Goal: Transaction & Acquisition: Purchase product/service

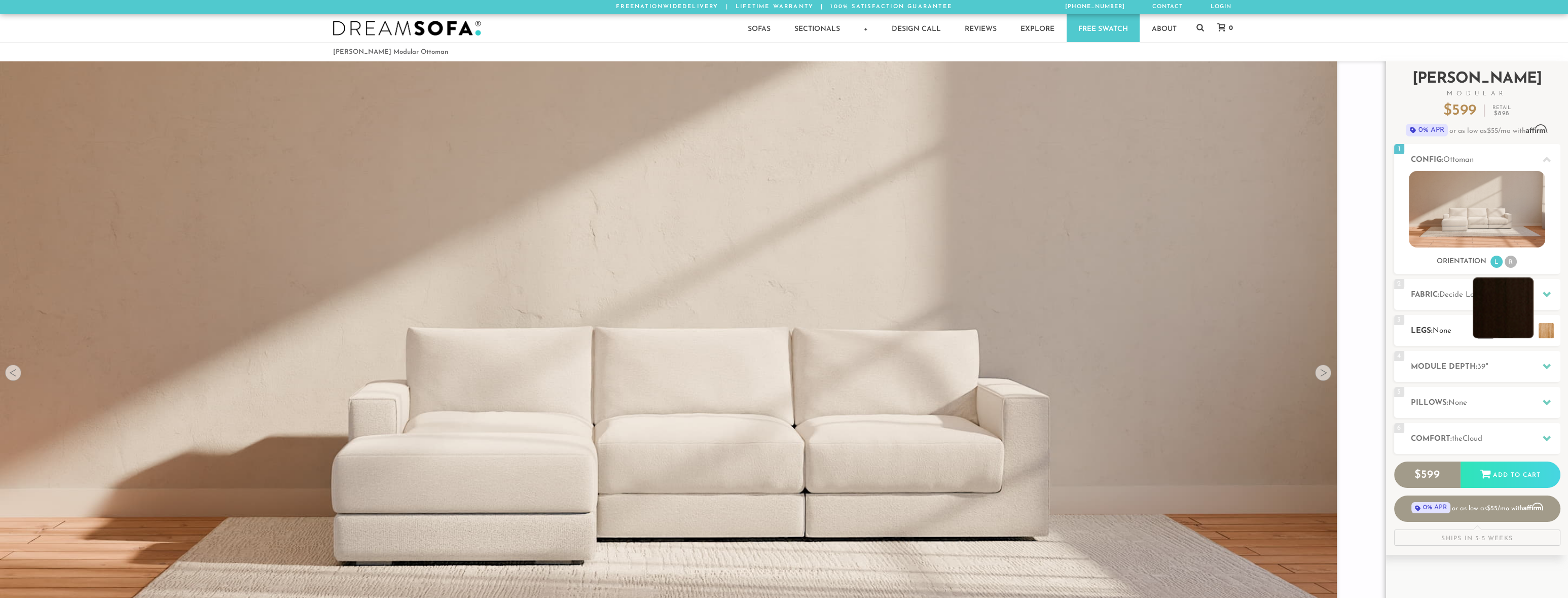
click at [1525, 334] on li at bounding box center [1503, 308] width 61 height 61
click at [1503, 312] on li at bounding box center [1503, 308] width 61 height 61
click at [1528, 328] on li at bounding box center [1503, 308] width 61 height 61
click at [1545, 365] on icon at bounding box center [1546, 366] width 8 height 5
click at [1545, 364] on icon at bounding box center [1546, 366] width 8 height 8
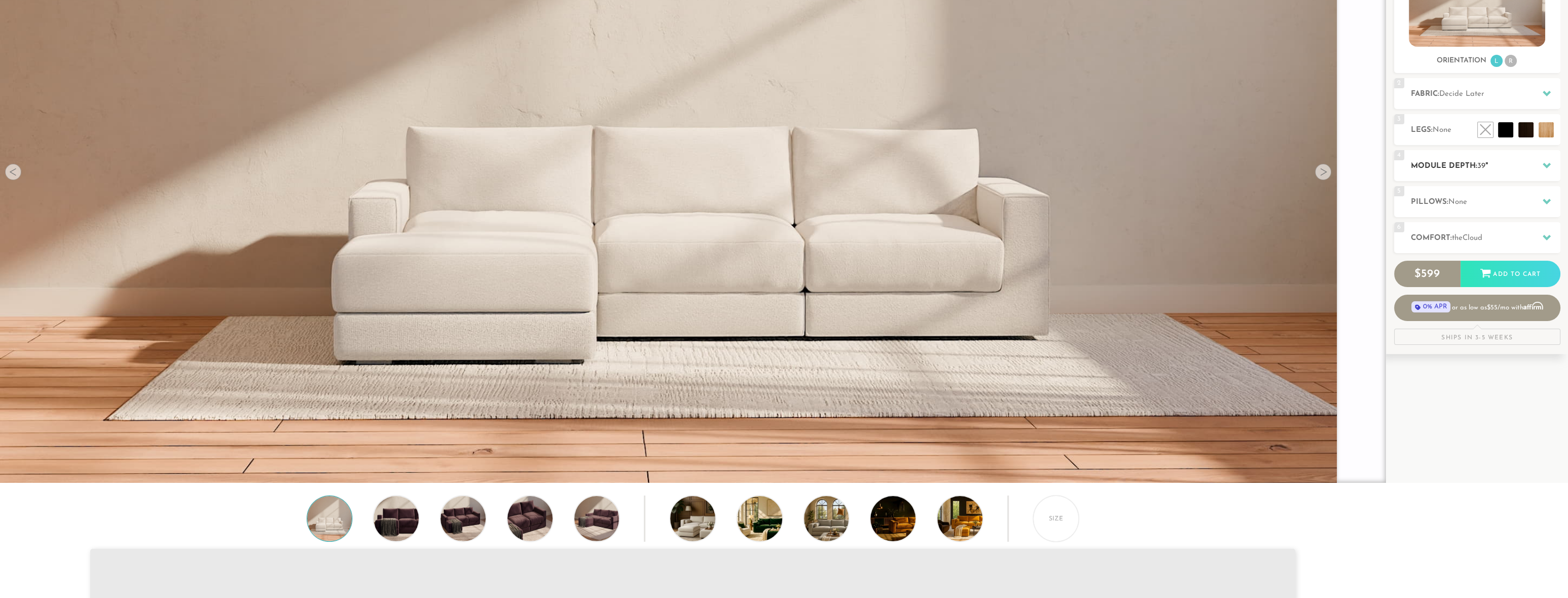
scroll to position [202, 0]
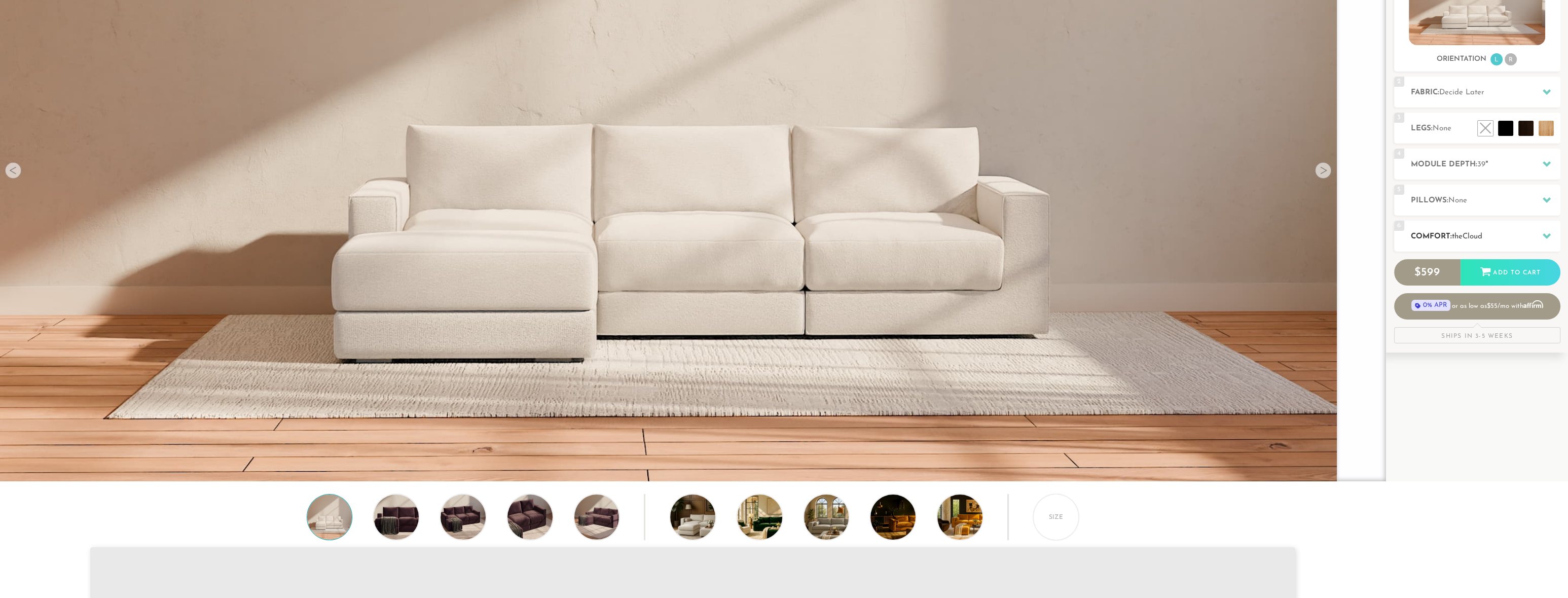
click at [1542, 235] on icon at bounding box center [1546, 236] width 8 height 8
click at [1545, 234] on icon at bounding box center [1546, 236] width 8 height 8
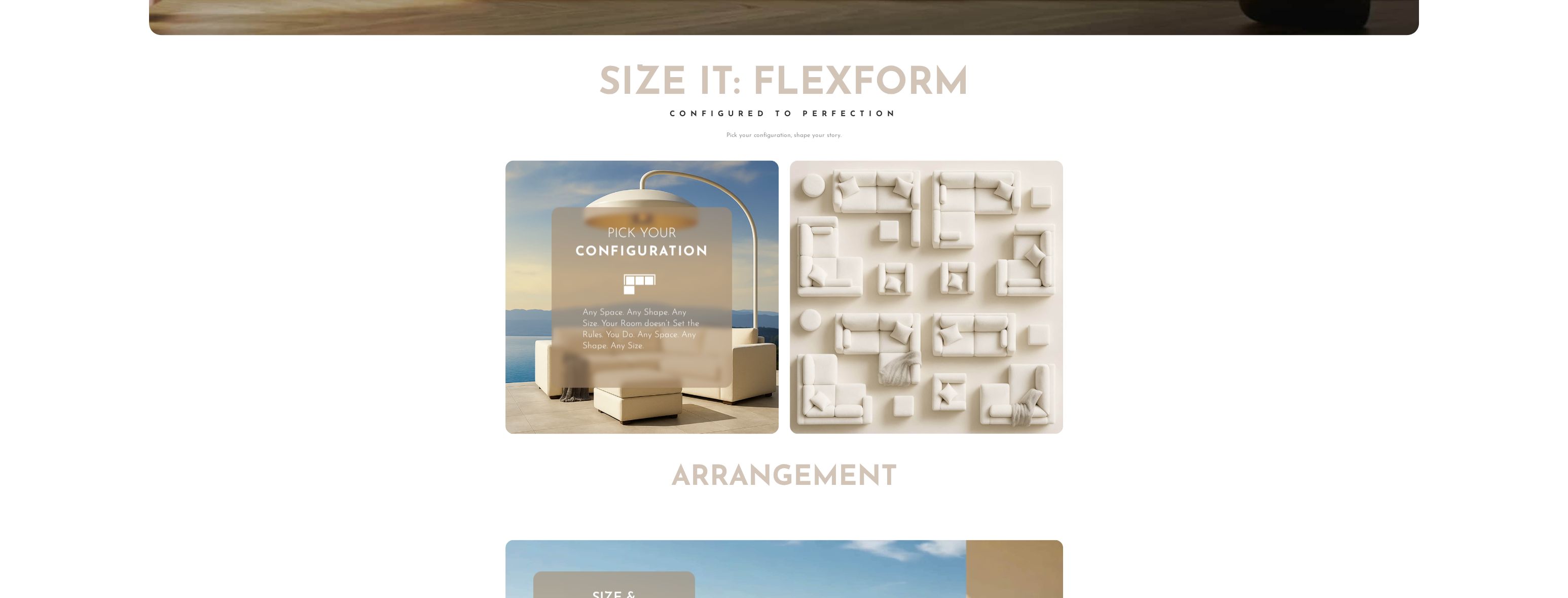
scroll to position [4085, 0]
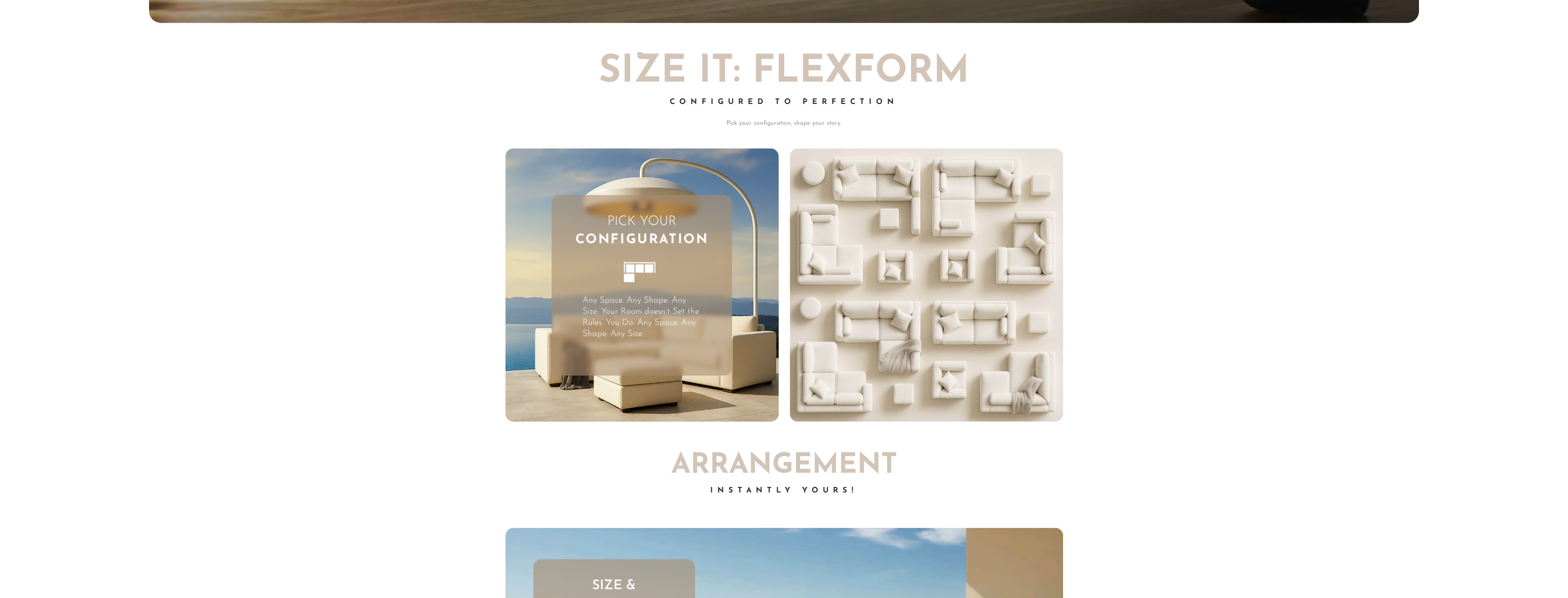
click at [827, 398] on video "Your browser does not support HTML5 video." at bounding box center [926, 284] width 273 height 273
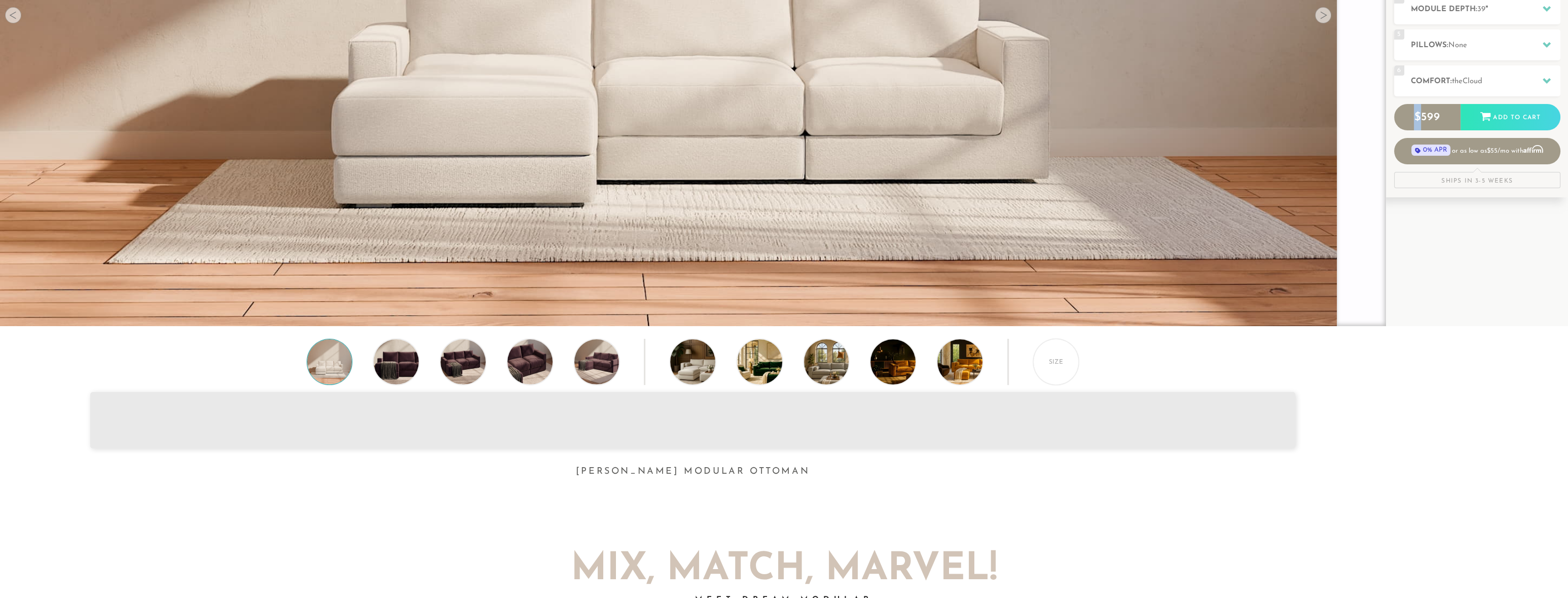
scroll to position [0, 0]
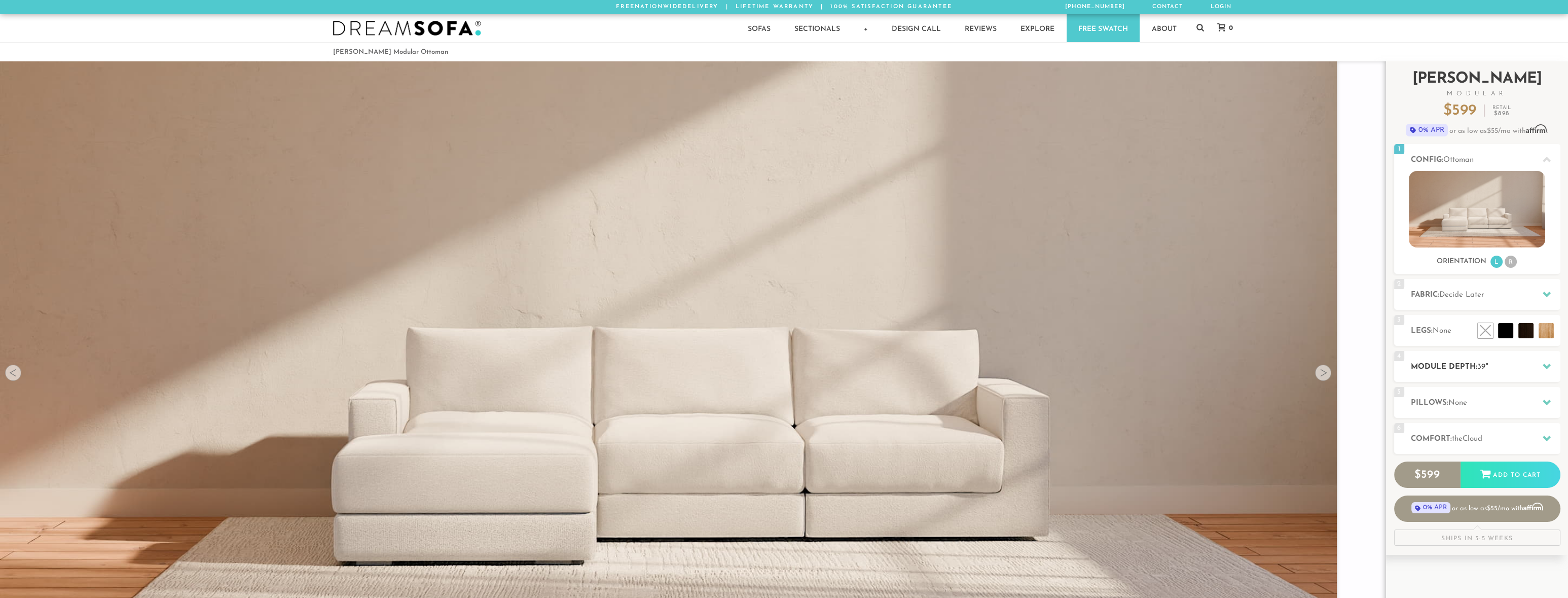
click at [1545, 364] on icon at bounding box center [1546, 366] width 8 height 8
click at [1545, 294] on icon at bounding box center [1546, 294] width 8 height 5
click at [1435, 292] on h2 "Fabric: Decide Later" at bounding box center [1486, 295] width 150 height 12
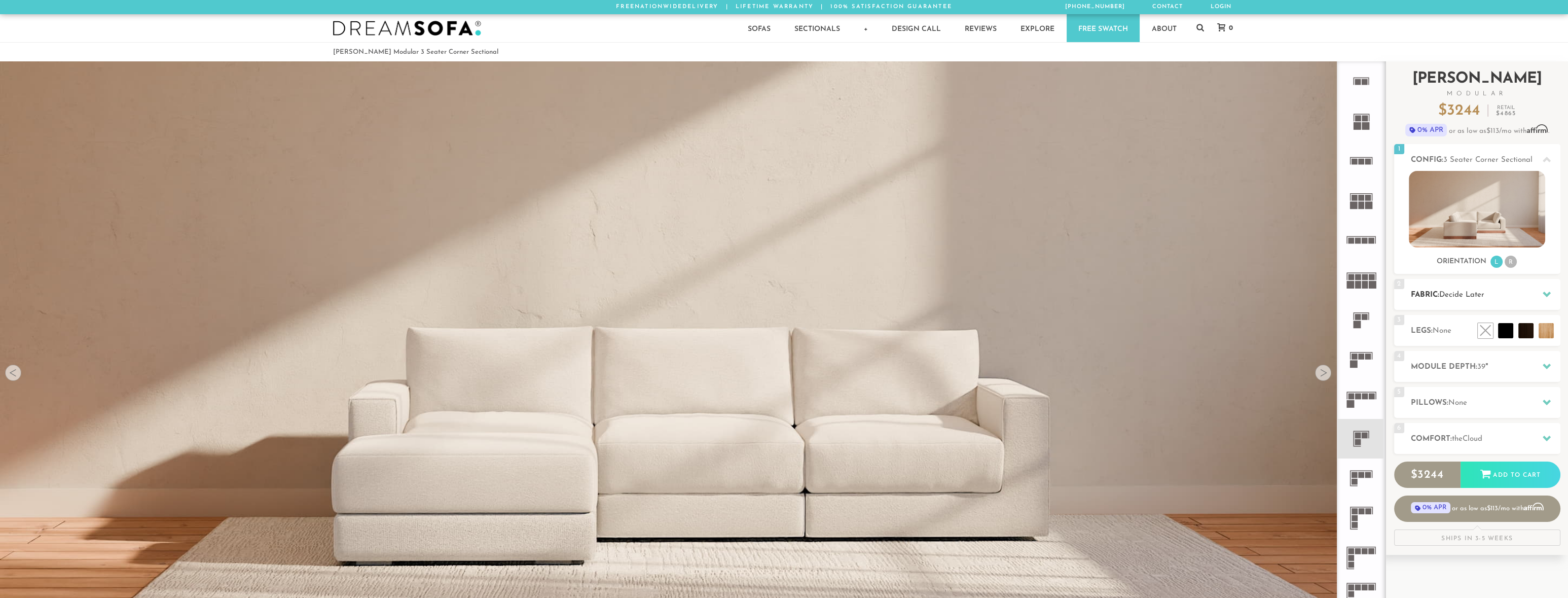
click at [1534, 294] on h2 "Fabric: Decide Later" at bounding box center [1486, 295] width 150 height 12
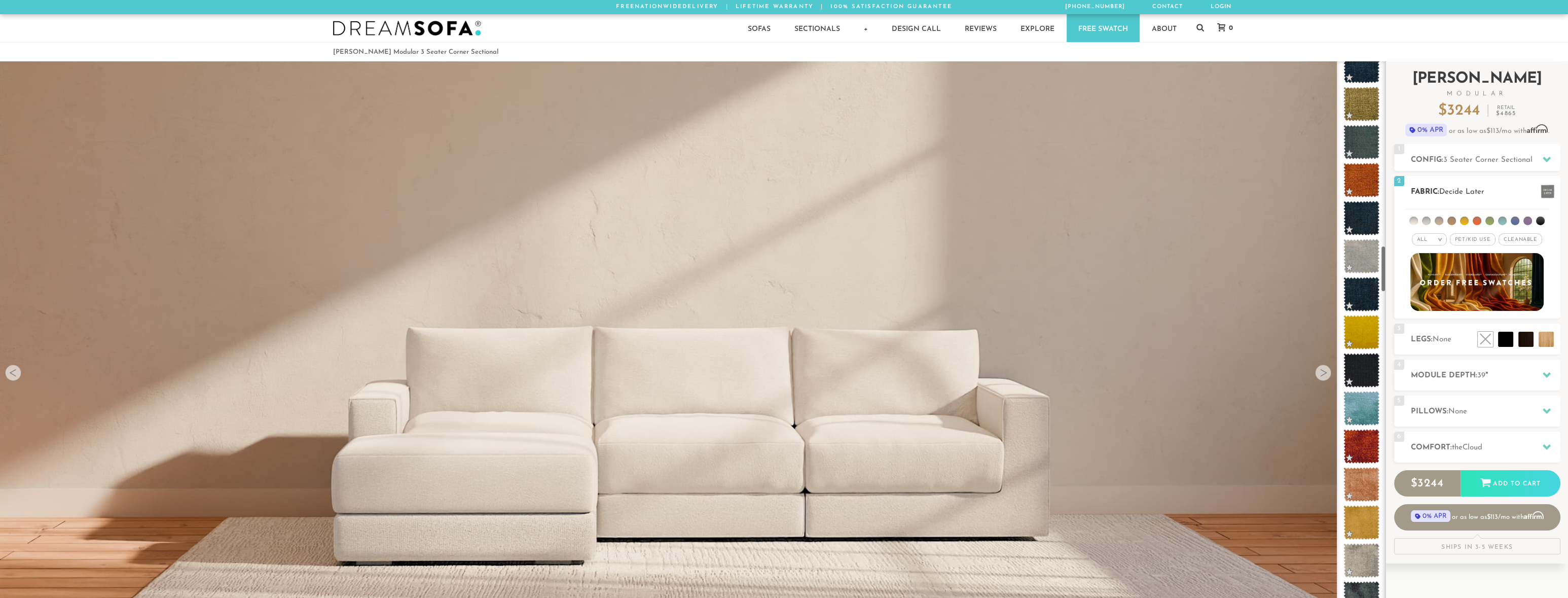
scroll to position [2453, 0]
click at [1413, 221] on li at bounding box center [1413, 221] width 9 height 9
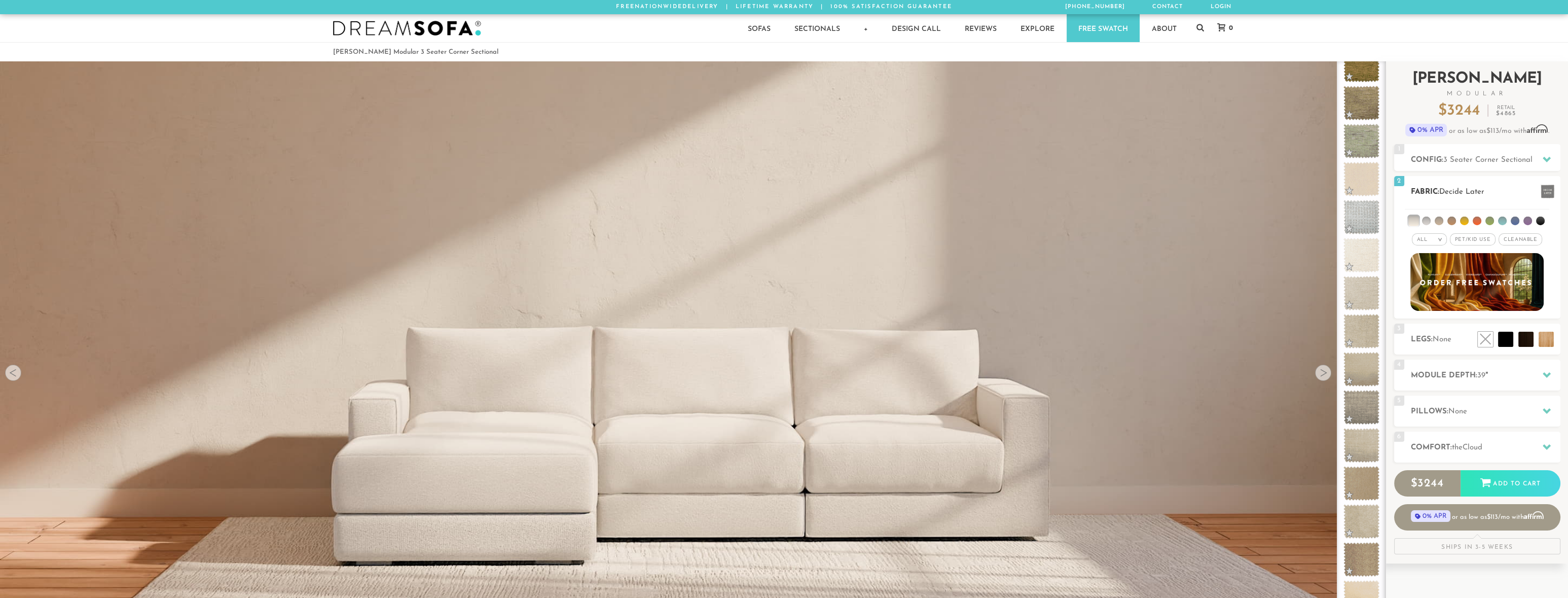
click at [1517, 238] on span "Cleanable x" at bounding box center [1521, 239] width 44 height 12
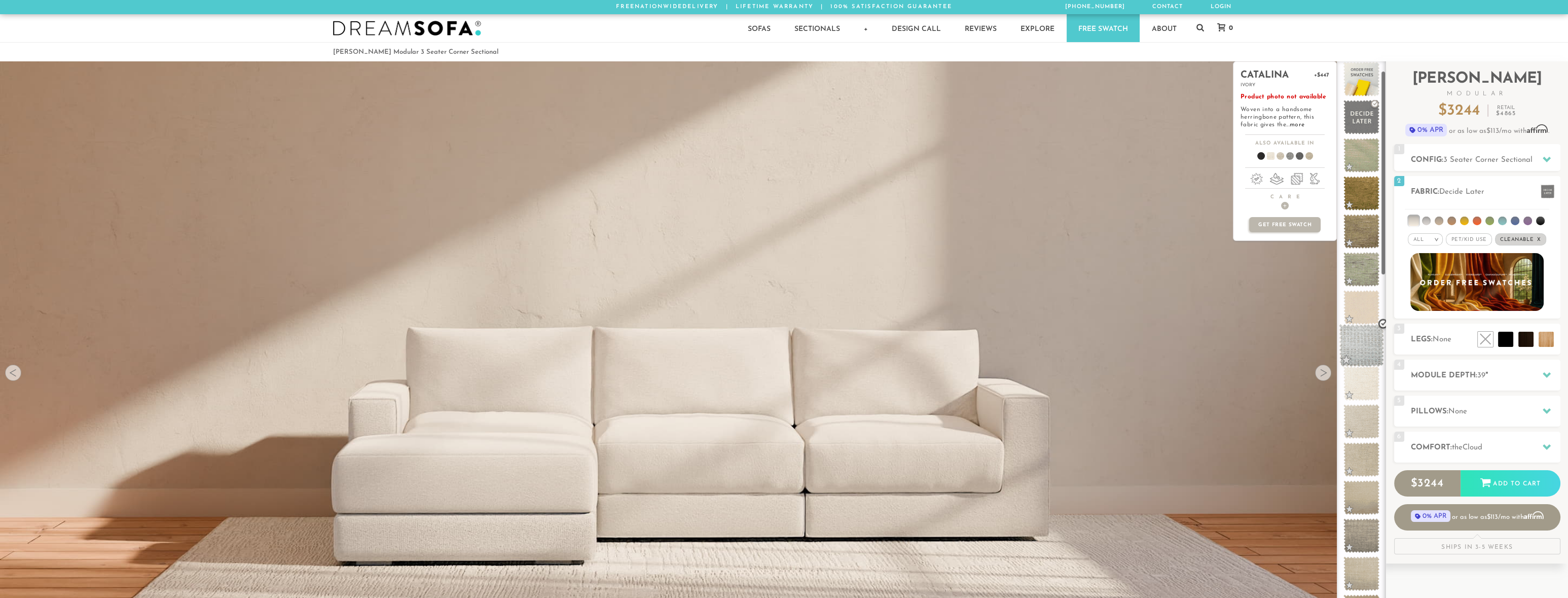
scroll to position [0, 0]
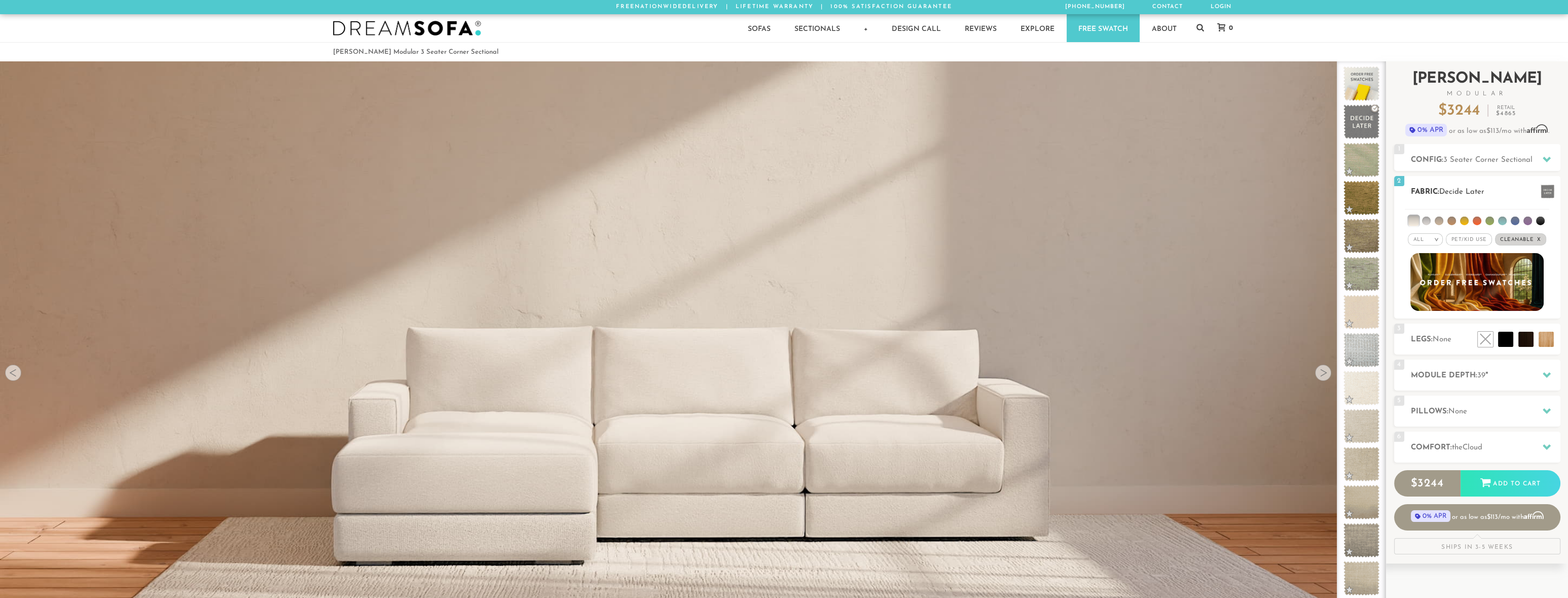
click at [1463, 238] on span "Pet/Kid Use x" at bounding box center [1468, 239] width 46 height 12
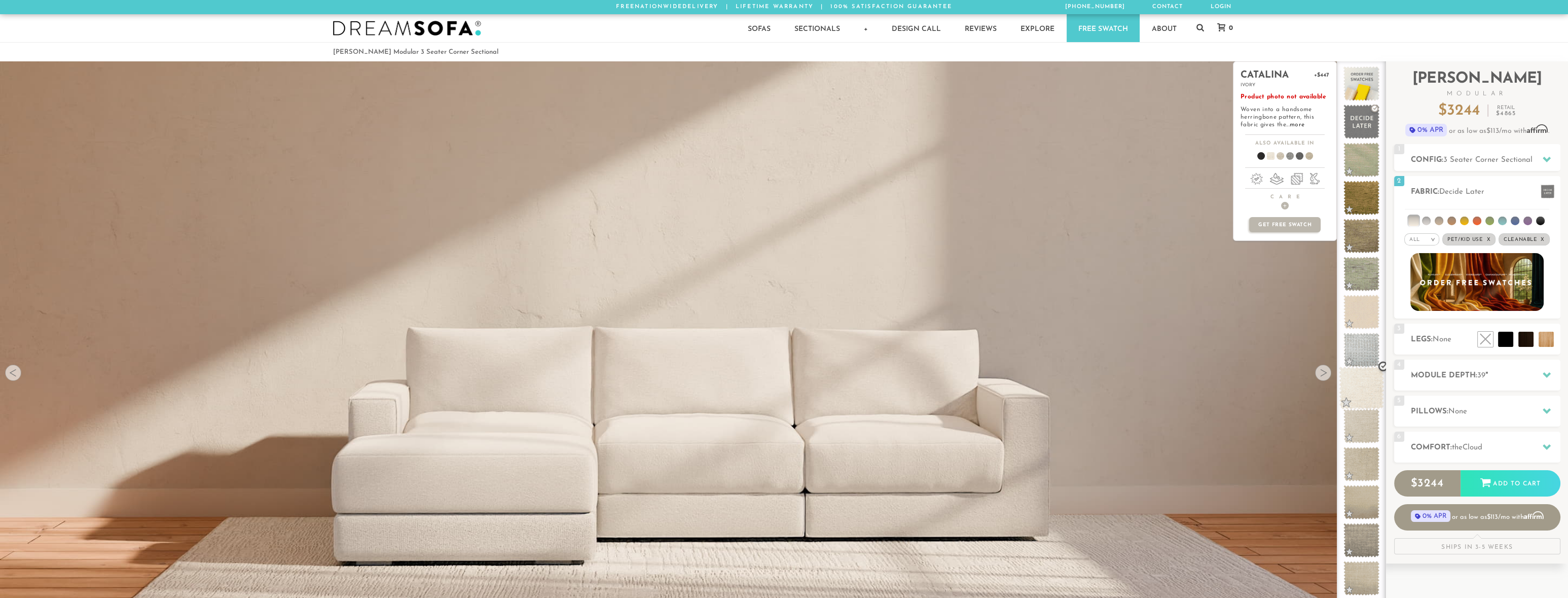
click at [1363, 387] on span at bounding box center [1362, 388] width 45 height 43
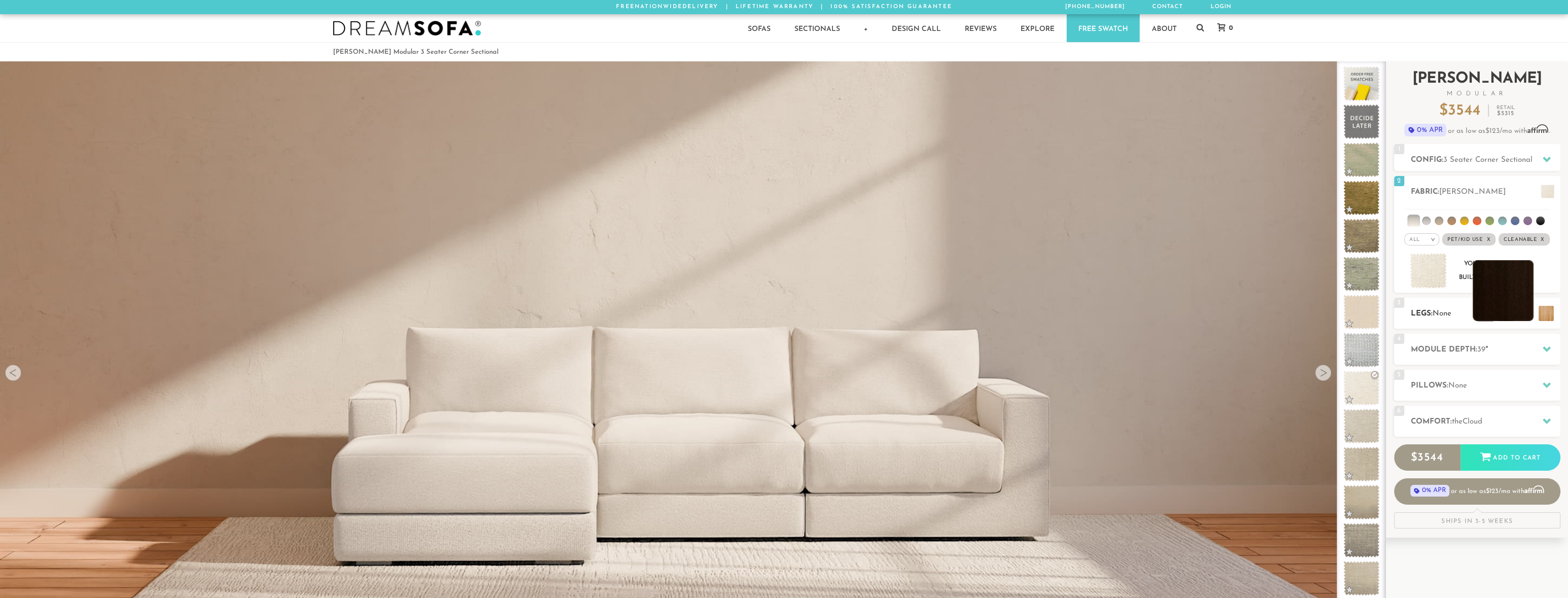
click at [1516, 301] on li at bounding box center [1503, 290] width 61 height 61
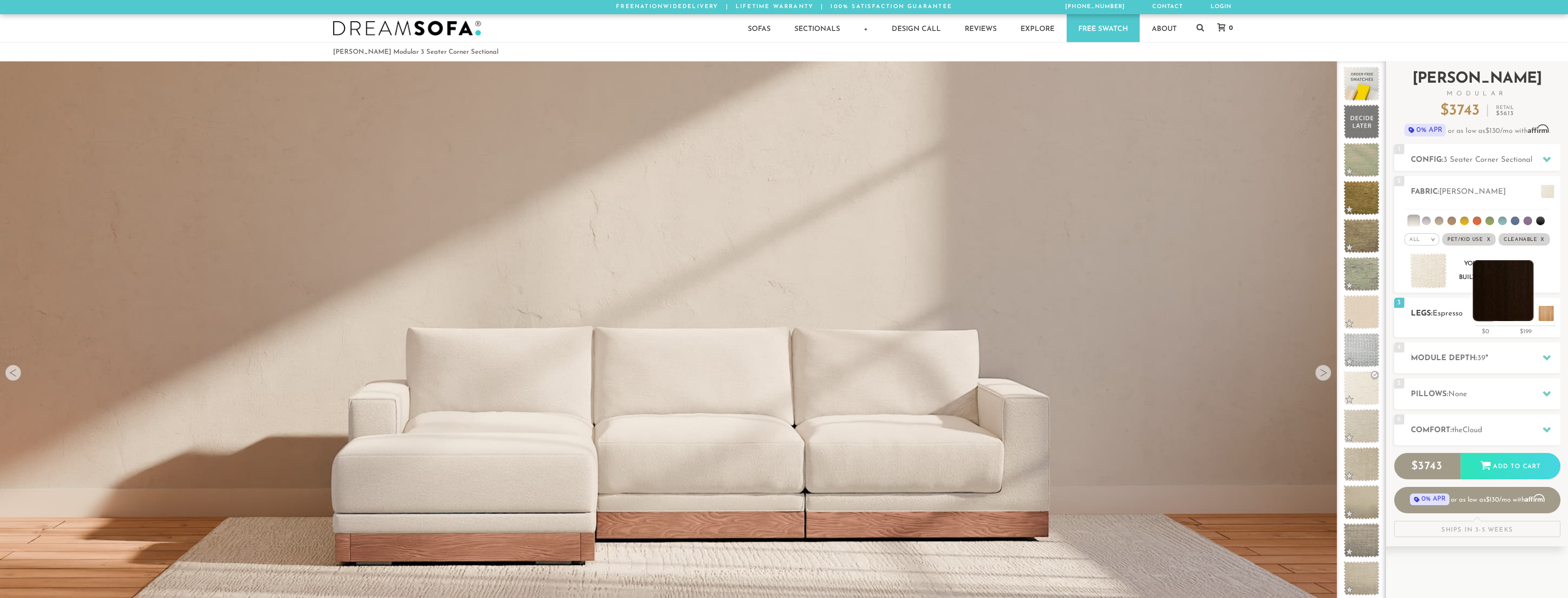
click at [1527, 314] on li at bounding box center [1503, 290] width 61 height 61
click at [1513, 297] on li at bounding box center [1503, 290] width 61 height 61
click at [1517, 299] on li at bounding box center [1503, 290] width 61 height 61
click at [1544, 359] on icon at bounding box center [1546, 357] width 8 height 8
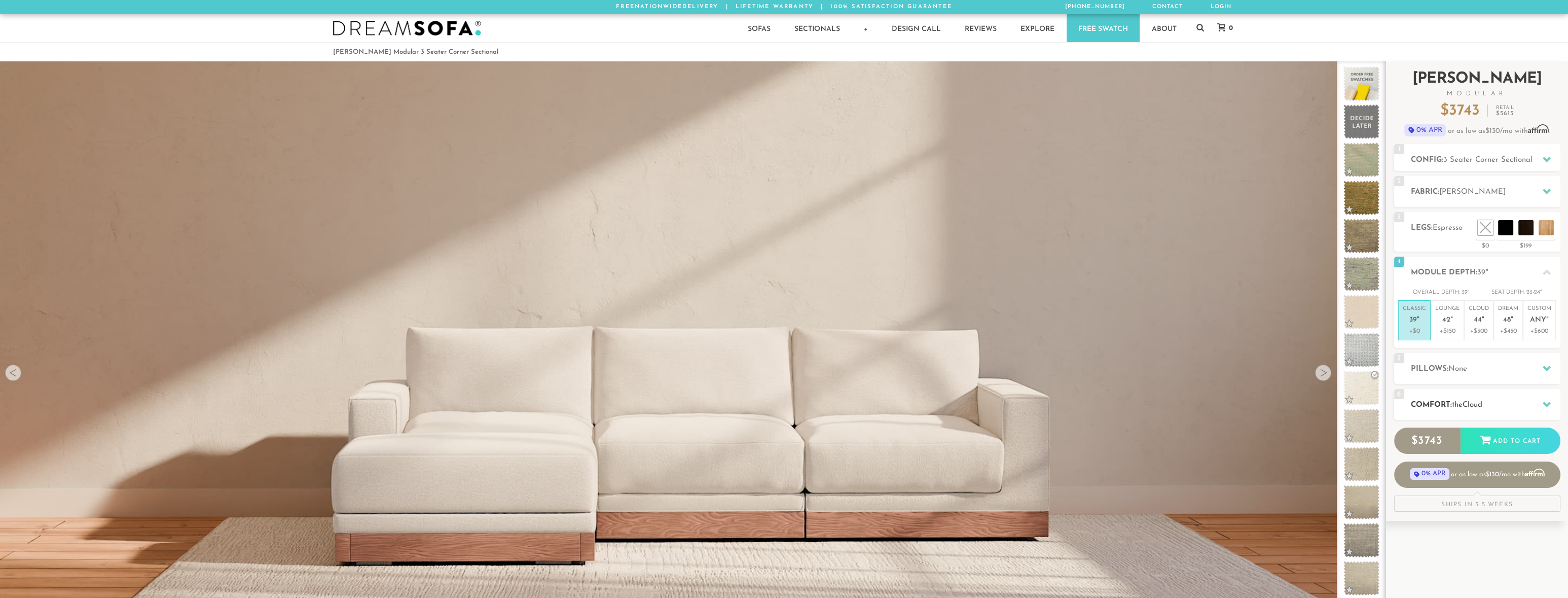
click at [1549, 403] on icon at bounding box center [1546, 404] width 8 height 5
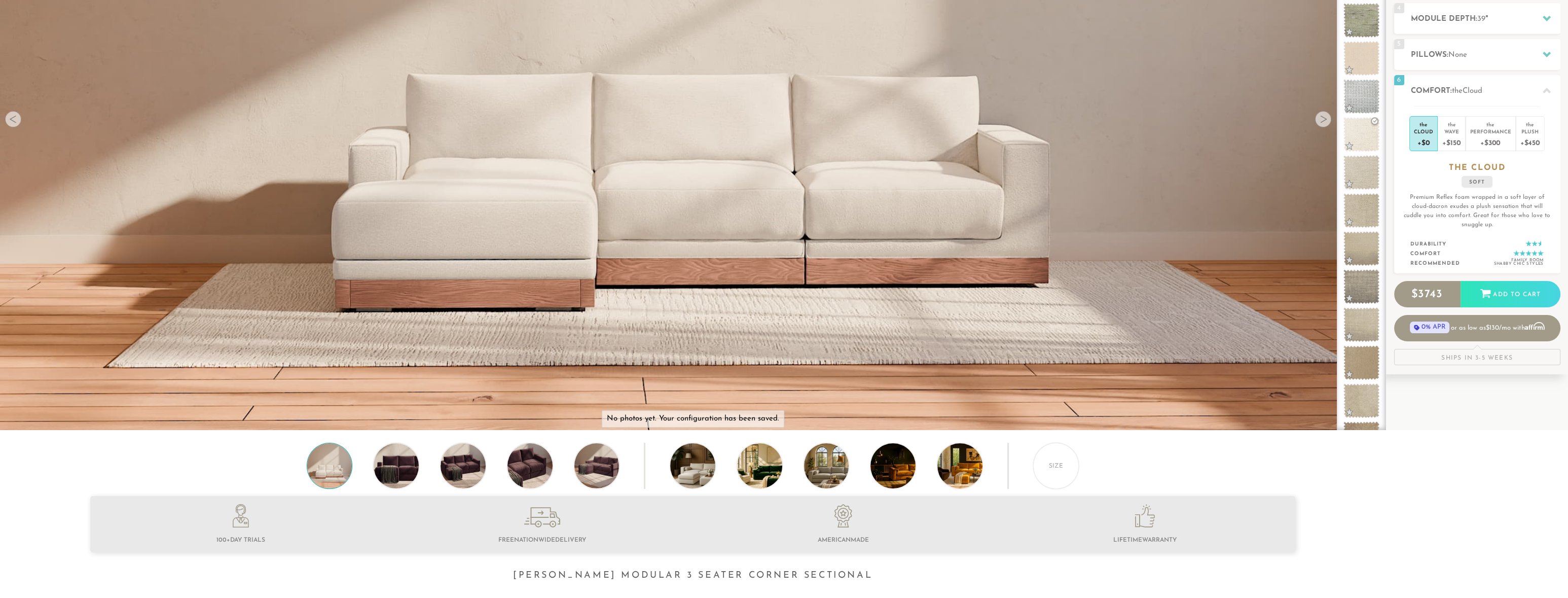
scroll to position [249, 0]
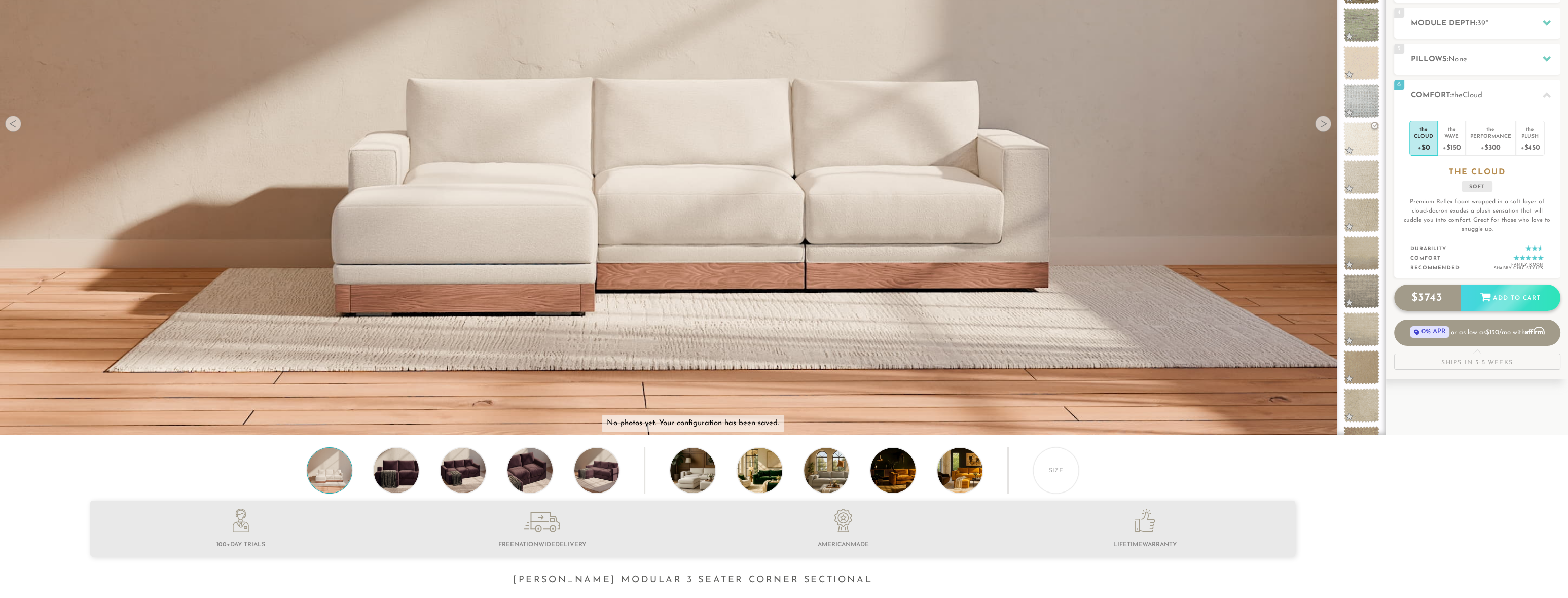
click at [1500, 302] on div "Add to Cart" at bounding box center [1510, 298] width 100 height 27
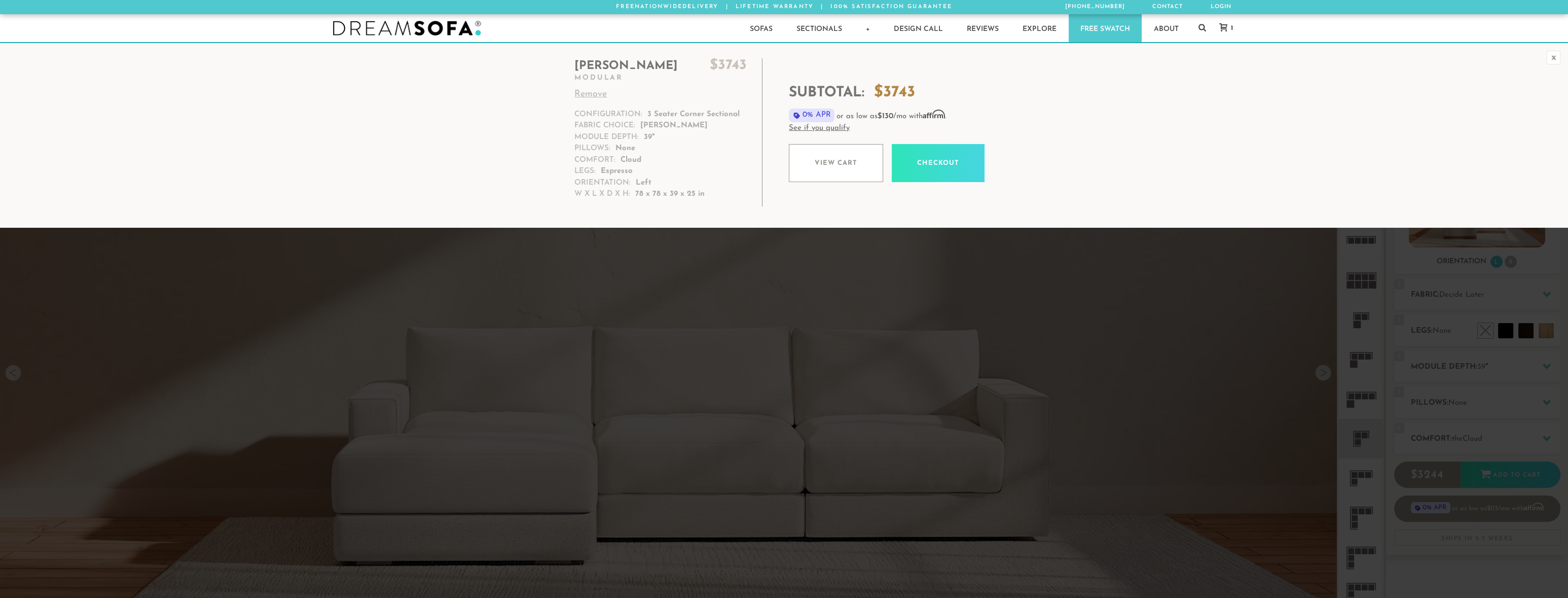
scroll to position [13856, 1560]
click at [1220, 27] on icon at bounding box center [1223, 27] width 8 height 8
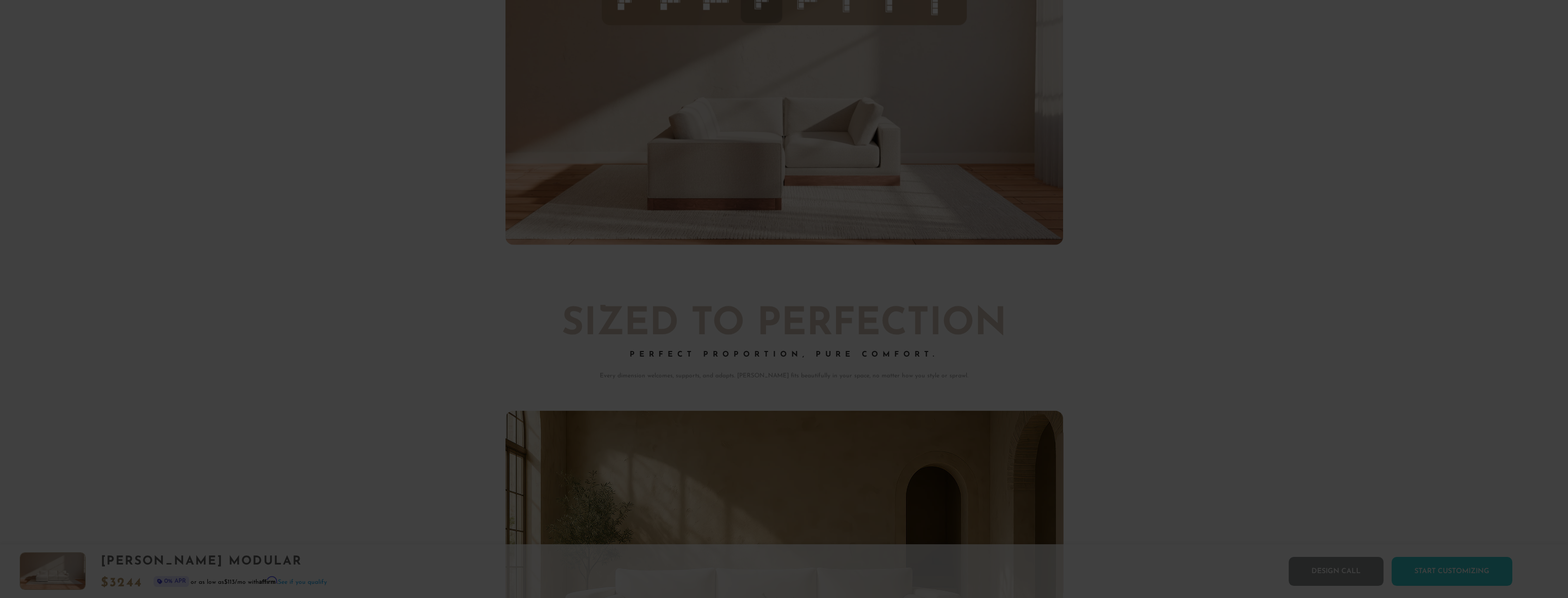
scroll to position [5764, 0]
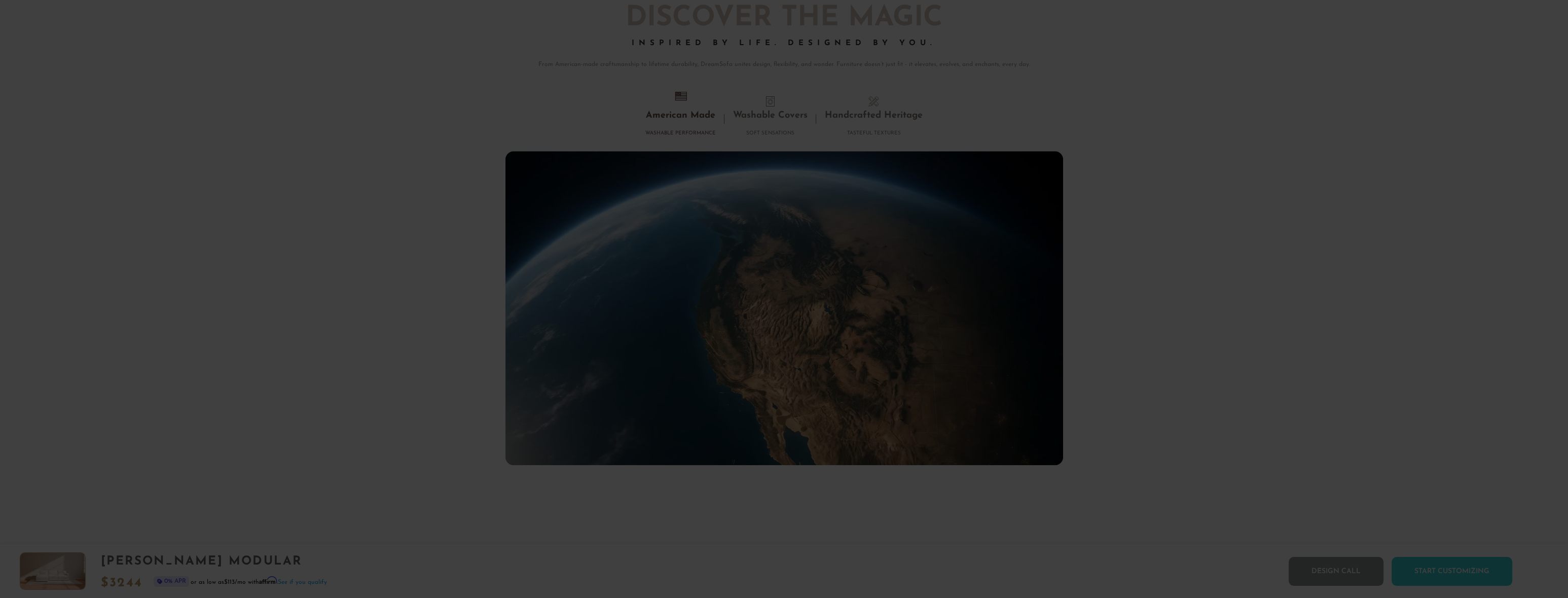
scroll to position [11545, 0]
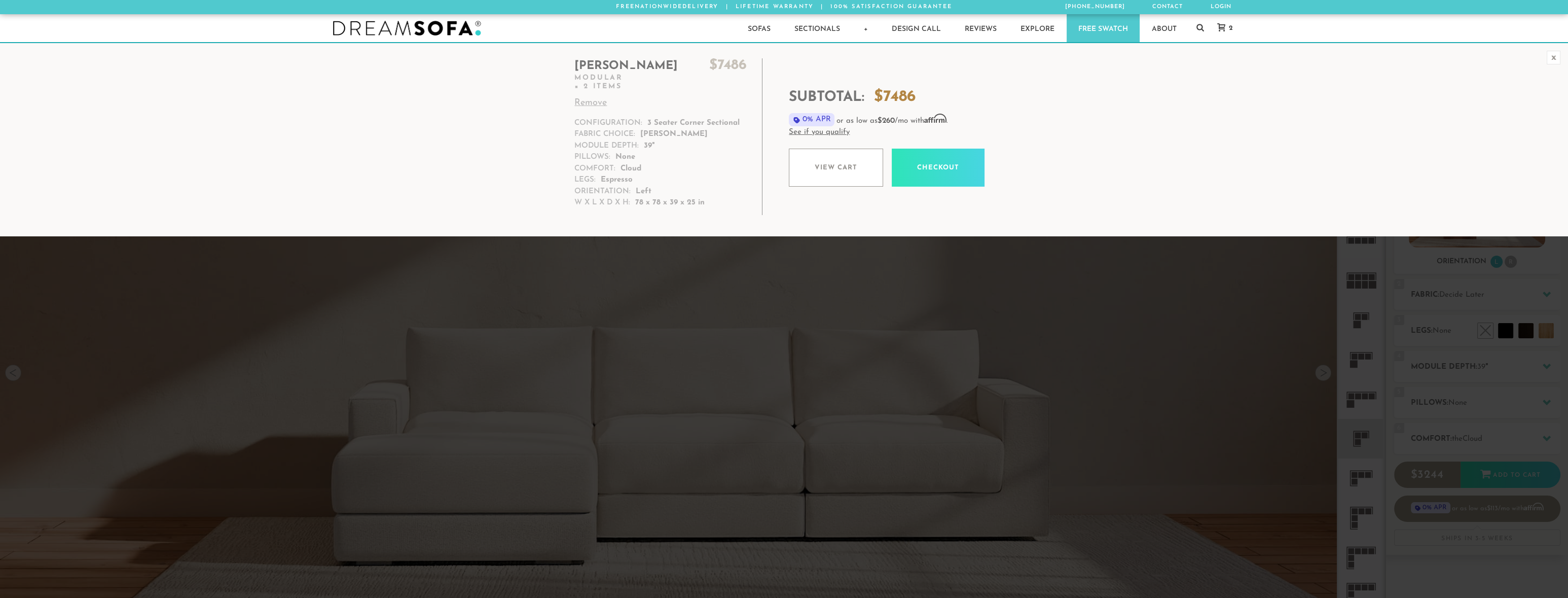
click at [1223, 27] on icon at bounding box center [1221, 27] width 8 height 8
click at [833, 169] on link "View cart" at bounding box center [836, 167] width 94 height 38
